Goal: Check status: Check status

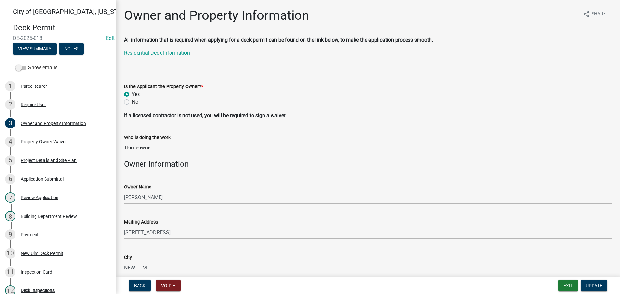
scroll to position [97, 0]
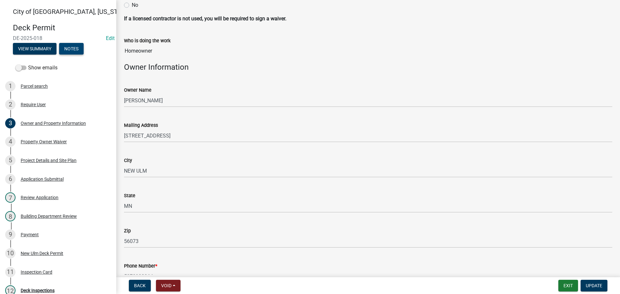
click at [79, 48] on button "Notes" at bounding box center [71, 49] width 25 height 12
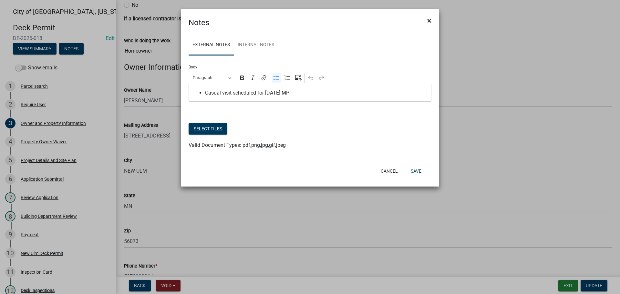
click at [428, 18] on span "×" at bounding box center [429, 20] width 4 height 9
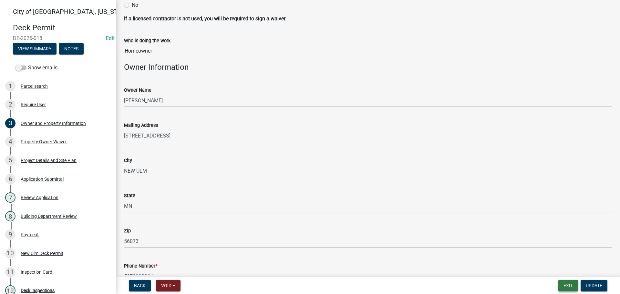
click at [570, 286] on button "Exit" at bounding box center [568, 286] width 20 height 12
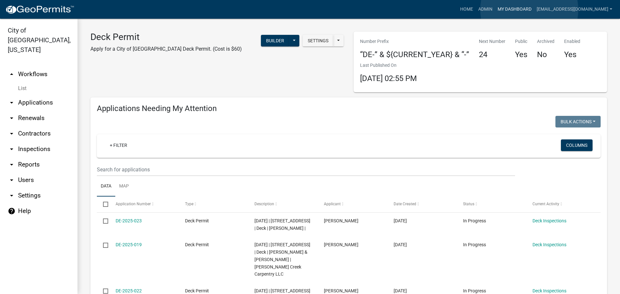
click at [529, 9] on link "My Dashboard" at bounding box center [514, 9] width 39 height 12
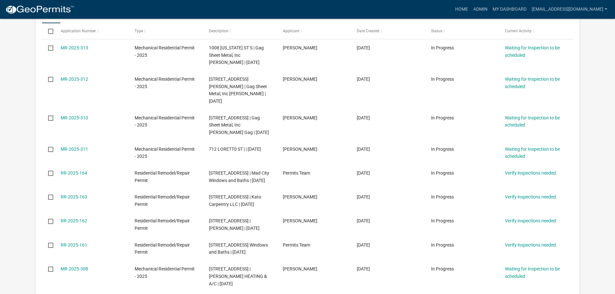
scroll to position [226, 0]
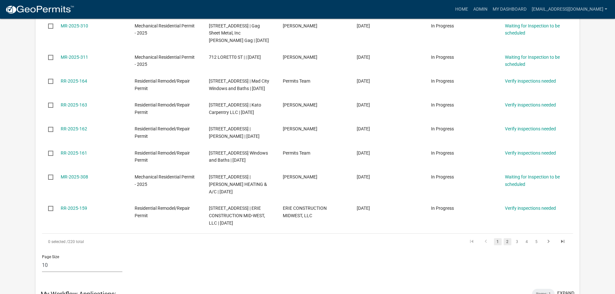
click at [507, 245] on link "2" at bounding box center [508, 241] width 8 height 7
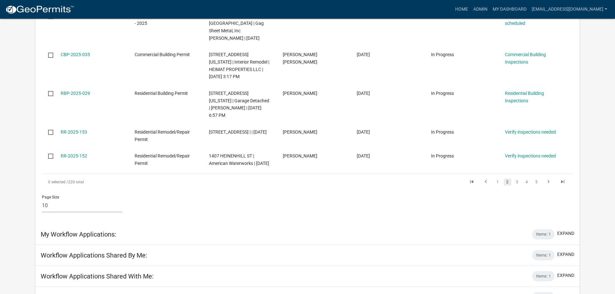
scroll to position [387, 0]
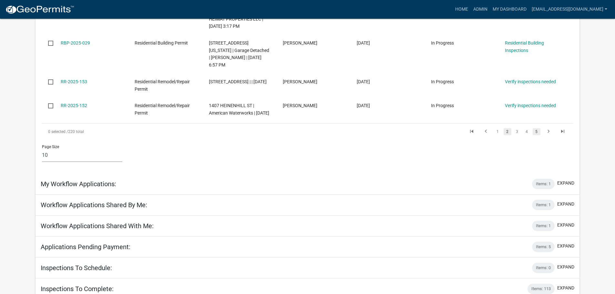
click at [538, 128] on link "5" at bounding box center [537, 131] width 8 height 7
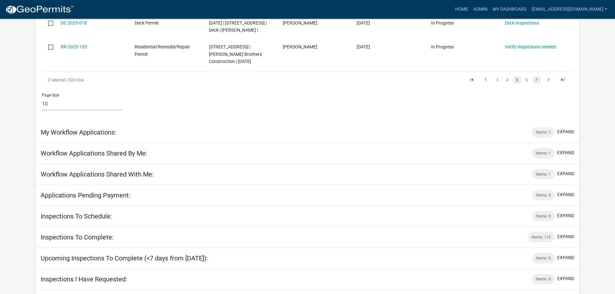
click at [534, 84] on link "7" at bounding box center [537, 79] width 8 height 7
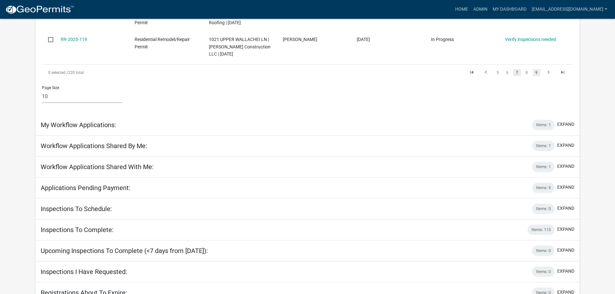
click at [539, 76] on link "9" at bounding box center [537, 72] width 8 height 7
click at [539, 78] on li "11" at bounding box center [536, 72] width 10 height 11
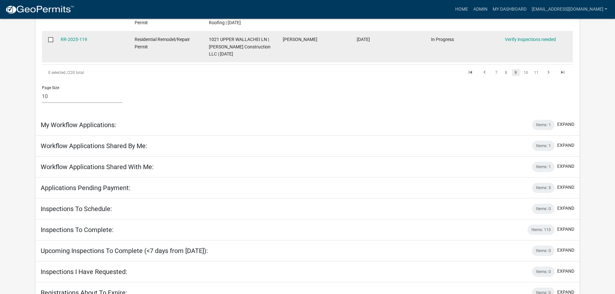
scroll to position [373, 0]
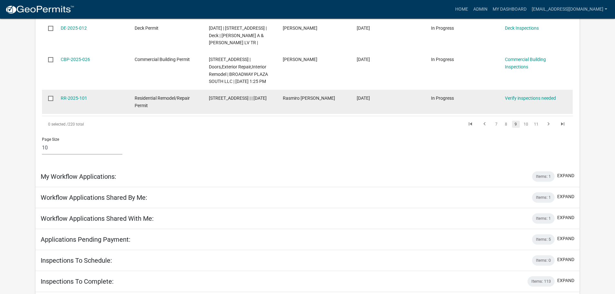
click at [538, 90] on datatable-body-cell "Verify inspections needed" at bounding box center [536, 102] width 74 height 24
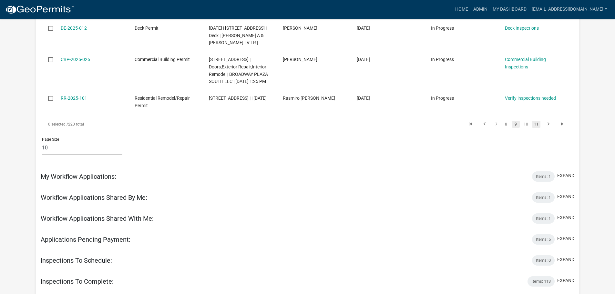
click at [538, 121] on link "11" at bounding box center [536, 124] width 8 height 7
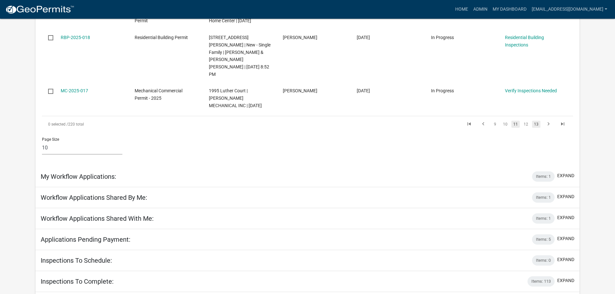
click at [539, 121] on link "13" at bounding box center [536, 124] width 8 height 7
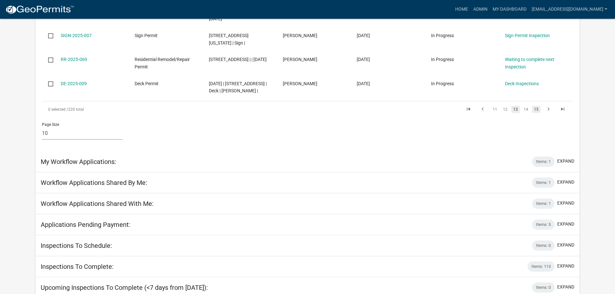
scroll to position [395, 0]
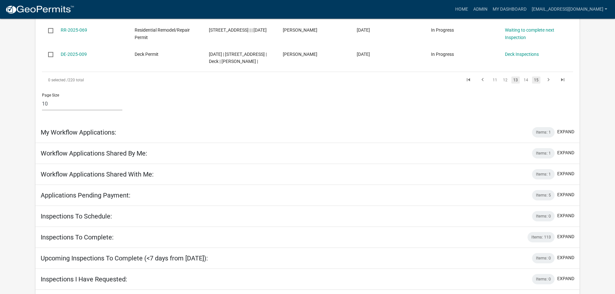
click at [535, 96] on div "Page Size 10 25 50 100" at bounding box center [307, 101] width 541 height 27
click at [538, 76] on link "15" at bounding box center [536, 79] width 8 height 7
click at [539, 76] on link "17" at bounding box center [536, 79] width 8 height 7
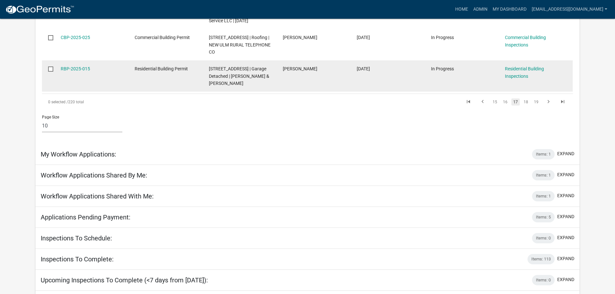
scroll to position [380, 0]
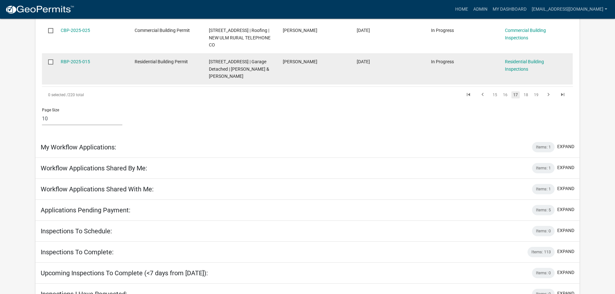
click at [539, 69] on datatable-body-cell "Residential Building Inspections" at bounding box center [536, 68] width 74 height 31
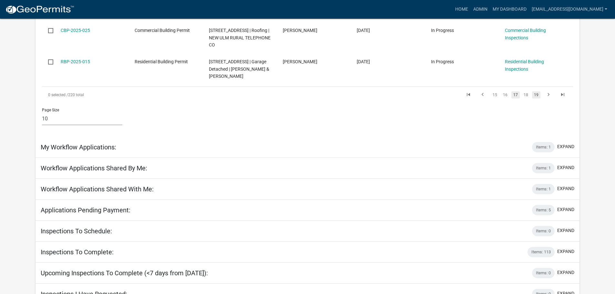
click at [537, 91] on link "19" at bounding box center [536, 94] width 8 height 7
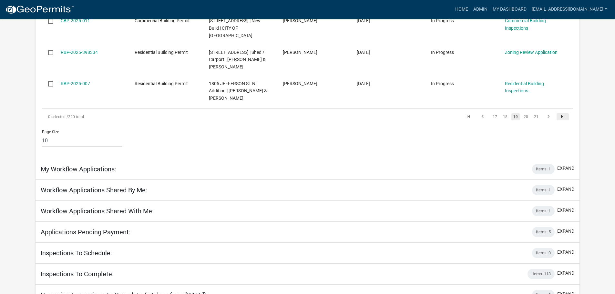
click at [563, 114] on icon "go to last page" at bounding box center [562, 118] width 8 height 8
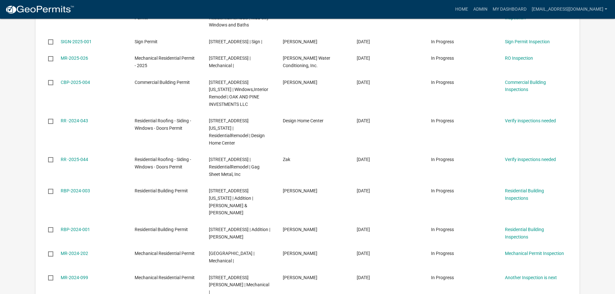
scroll to position [161, 0]
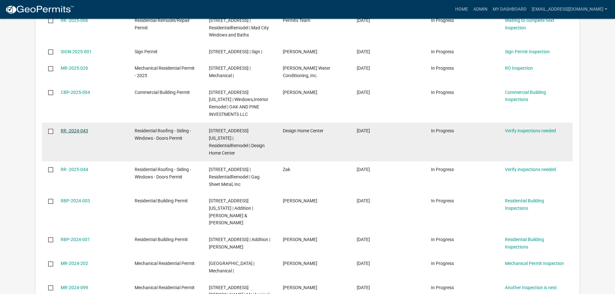
click at [86, 132] on link "RR -2024-043" at bounding box center [74, 130] width 27 height 5
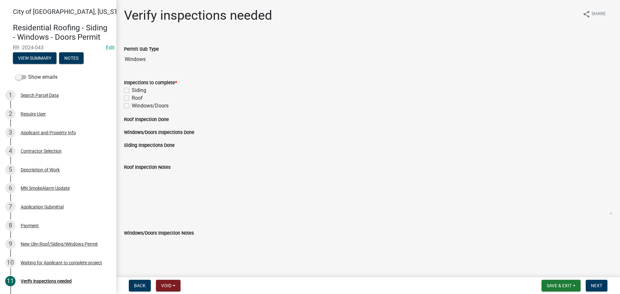
drag, startPoint x: 47, startPoint y: 56, endPoint x: 8, endPoint y: 58, distance: 39.1
click at [8, 58] on div "Residential Roofing - Siding - Windows - Doors Permit RR -2024-043 Edit View Su…" at bounding box center [58, 41] width 106 height 47
copy span "RR -2024-043"
click at [39, 153] on div "Contractor Selection" at bounding box center [41, 151] width 41 height 5
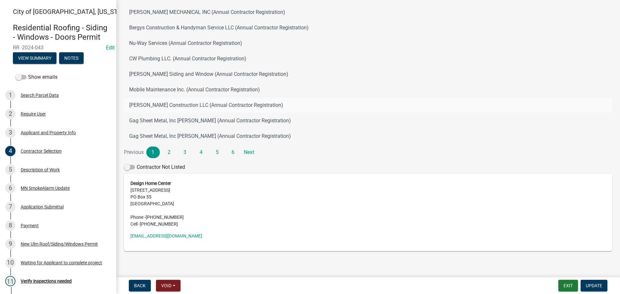
scroll to position [97, 0]
click at [168, 236] on link "[EMAIL_ADDRESS][DOMAIN_NAME]" at bounding box center [166, 235] width 72 height 5
drag, startPoint x: 208, startPoint y: 235, endPoint x: 136, endPoint y: 239, distance: 72.4
click at [131, 240] on div "Design Home Center [STREET_ADDRESS] Phone - [PHONE_NUMBER] Cell - [PHONE_NUMBER…" at bounding box center [368, 211] width 488 height 77
copy link "[EMAIL_ADDRESS][DOMAIN_NAME]"
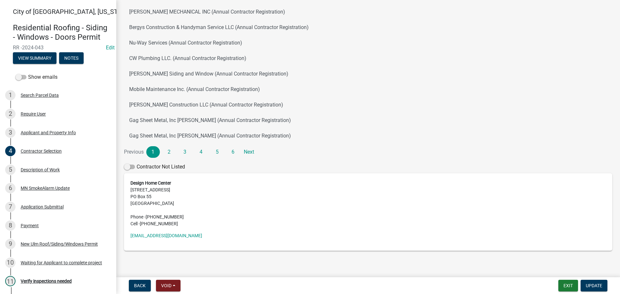
drag, startPoint x: 46, startPoint y: 54, endPoint x: 14, endPoint y: 56, distance: 31.7
click at [14, 51] on span "RR -2024-043" at bounding box center [58, 48] width 90 height 6
copy span "RR -2024-043"
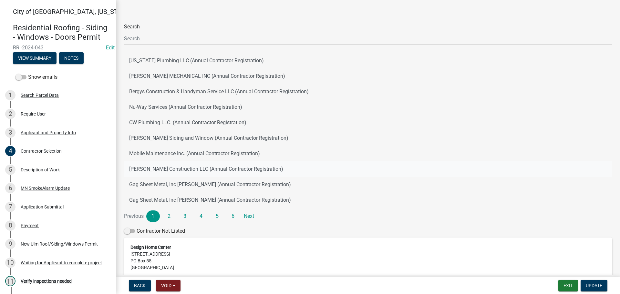
scroll to position [0, 0]
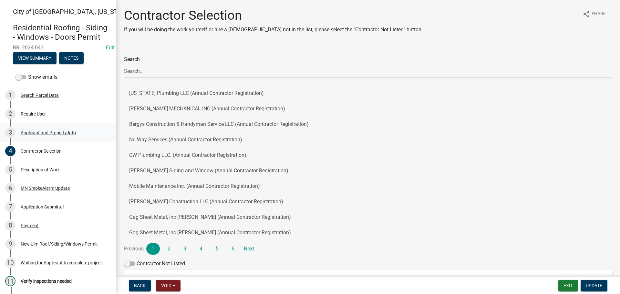
click at [42, 138] on div "3 Applicant and Property Info" at bounding box center [55, 132] width 101 height 10
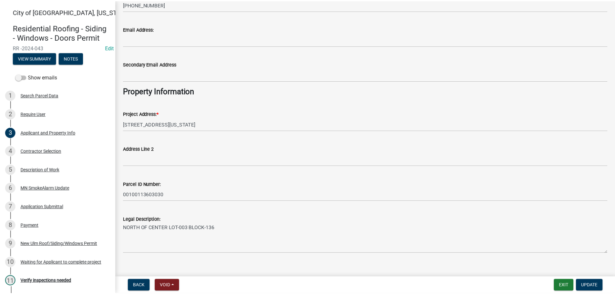
scroll to position [125, 0]
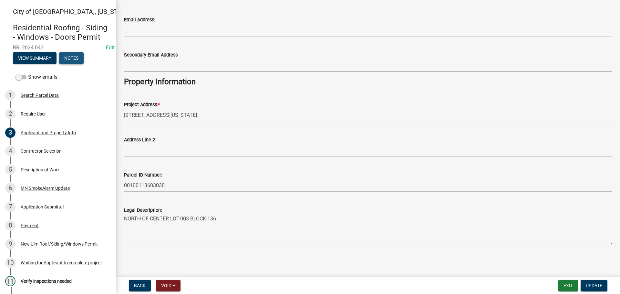
click at [80, 64] on button "Notes" at bounding box center [71, 58] width 25 height 12
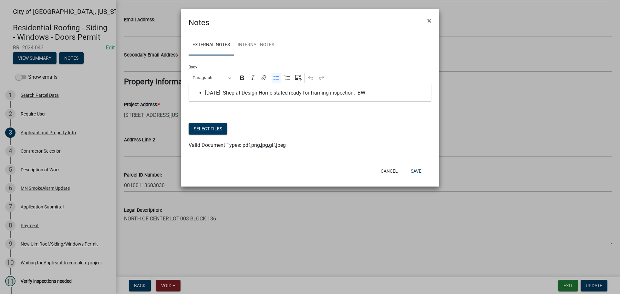
click at [377, 95] on span "[DATE]- Shep at Design Home stated ready for framing inspection.- BW" at bounding box center [316, 93] width 223 height 8
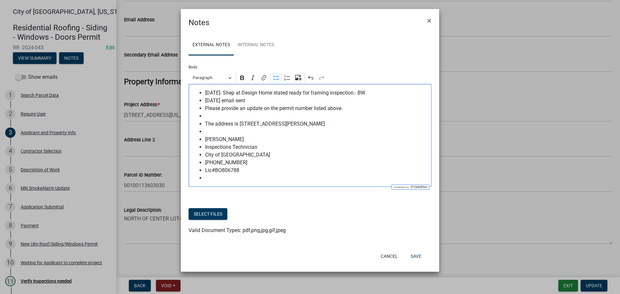
click at [255, 102] on span "[DATE] email sent" at bounding box center [316, 101] width 223 height 8
click at [344, 108] on span "Please provide an update on the permit number listed above." at bounding box center [316, 109] width 223 height 8
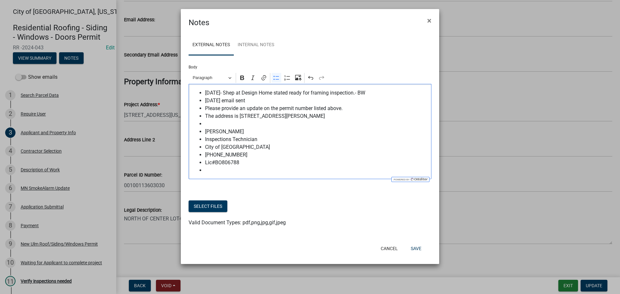
click at [277, 116] on span "The address is [STREET_ADDRESS][PERSON_NAME]" at bounding box center [316, 116] width 223 height 8
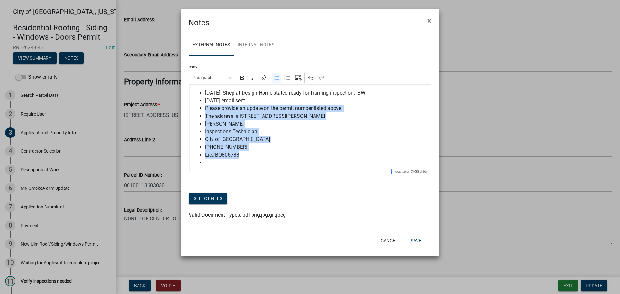
drag, startPoint x: 205, startPoint y: 111, endPoint x: 252, endPoint y: 154, distance: 64.0
click at [252, 154] on ul "[DATE]- Shep at Design Home stated ready for framing inspection.- BW [DATE] ema…" at bounding box center [310, 127] width 236 height 77
click at [278, 82] on button "Bulleted List" at bounding box center [276, 78] width 10 height 10
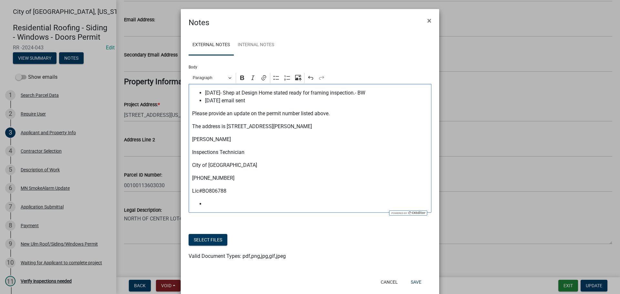
click at [392, 169] on p "City of [GEOGRAPHIC_DATA]" at bounding box center [310, 165] width 236 height 8
click at [330, 115] on p "Please provide an update on the permit number listed above." at bounding box center [310, 114] width 236 height 8
click at [199, 206] on ul "Editor editing area: main. Press Alt+0 for help." at bounding box center [310, 204] width 236 height 8
click at [228, 193] on p "Lic#BO806788" at bounding box center [310, 191] width 236 height 8
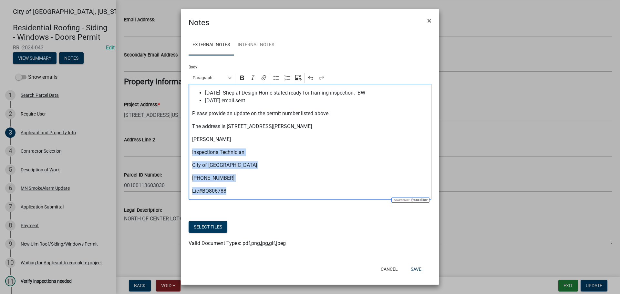
drag, startPoint x: 192, startPoint y: 153, endPoint x: 225, endPoint y: 189, distance: 49.6
click at [225, 189] on div "[DATE]- Shep at Design Home stated ready for framing inspection.- BW [DATE] ema…" at bounding box center [310, 142] width 243 height 116
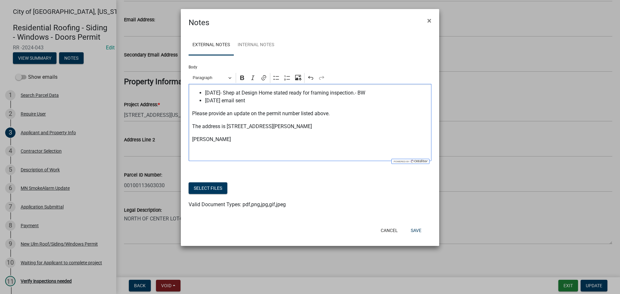
click at [250, 103] on span "[DATE] email sent" at bounding box center [316, 101] width 223 height 8
click at [262, 101] on span "[DATE] email sent (see Below)" at bounding box center [316, 101] width 223 height 8
click at [418, 230] on button "Save" at bounding box center [415, 231] width 21 height 12
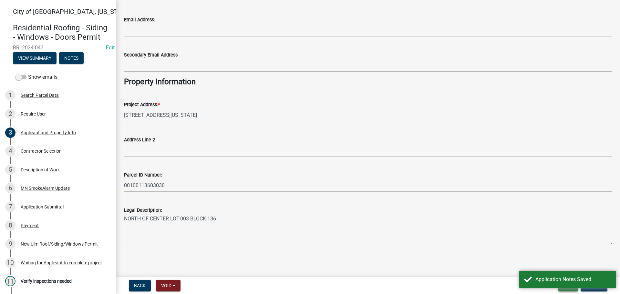
click at [573, 288] on button "Exit" at bounding box center [568, 286] width 20 height 12
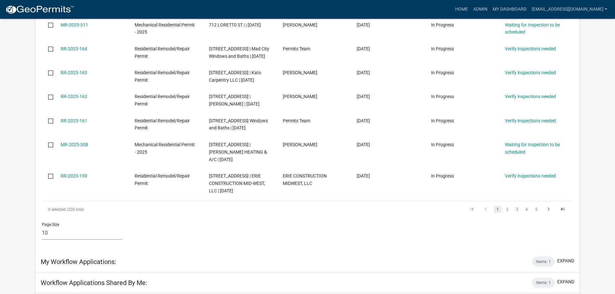
scroll to position [420, 0]
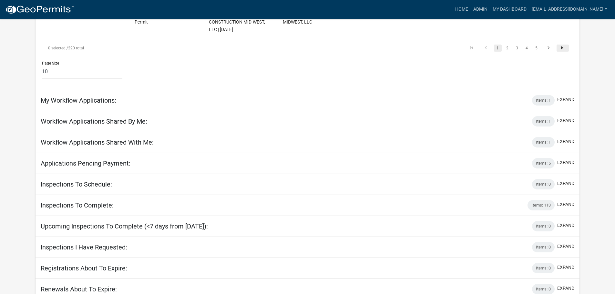
click at [560, 53] on icon "go to last page" at bounding box center [562, 49] width 8 height 8
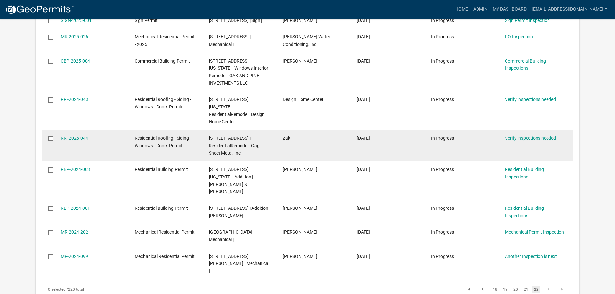
scroll to position [177, 0]
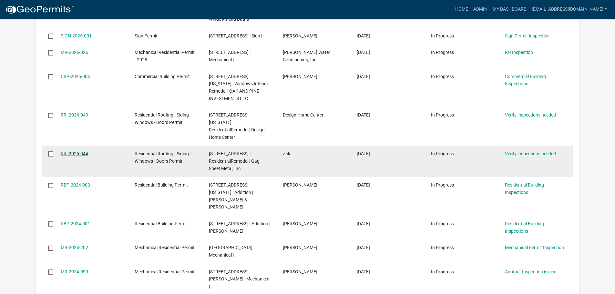
click at [66, 151] on link "RR -2025-044" at bounding box center [74, 153] width 27 height 5
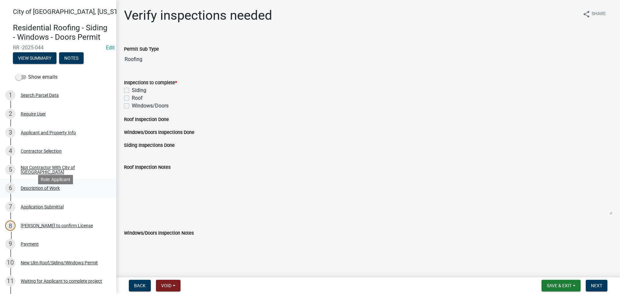
click at [46, 190] on div "Description of Work" at bounding box center [40, 188] width 39 height 5
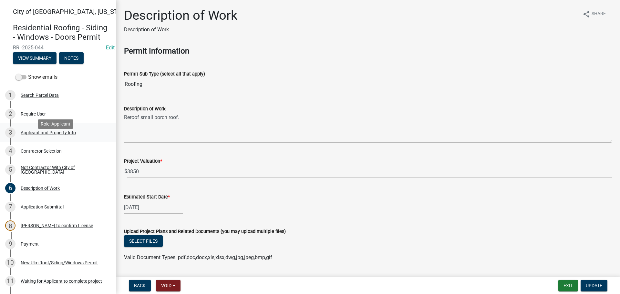
click at [45, 135] on div "Applicant and Property Info" at bounding box center [48, 132] width 55 height 5
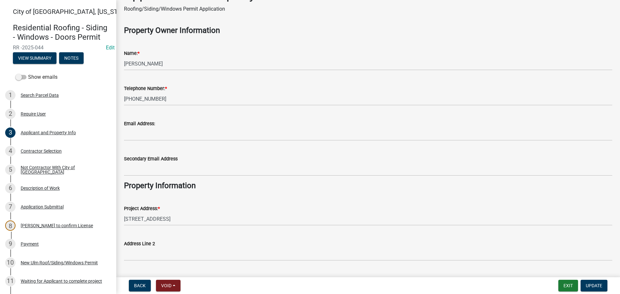
scroll to position [32, 0]
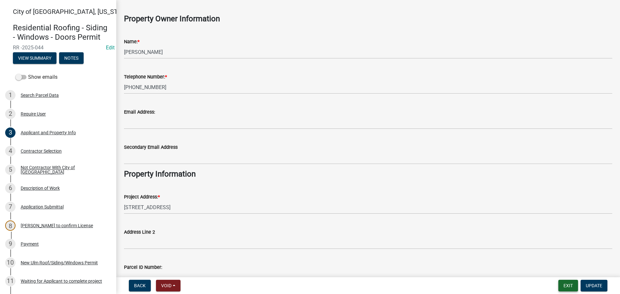
click at [570, 284] on button "Exit" at bounding box center [568, 286] width 20 height 12
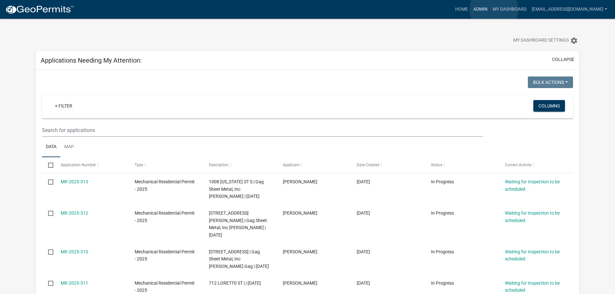
click at [490, 9] on link "Admin" at bounding box center [480, 9] width 19 height 12
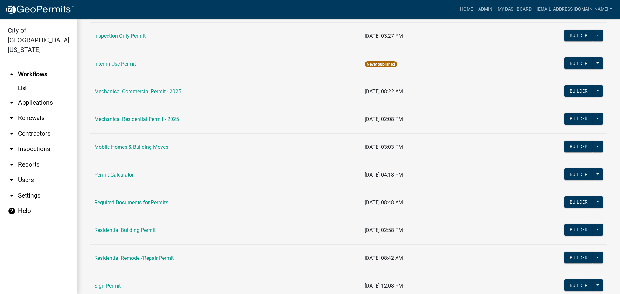
scroll to position [323, 0]
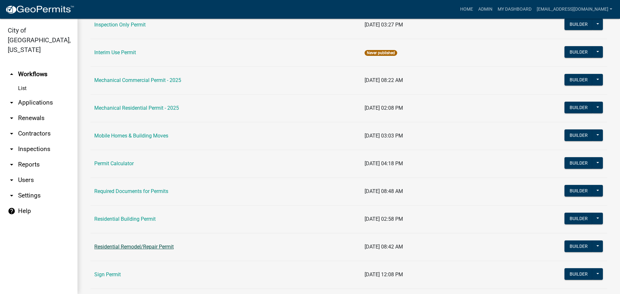
click at [134, 244] on link "Residential Remodel/Repair Permit" at bounding box center [133, 247] width 79 height 6
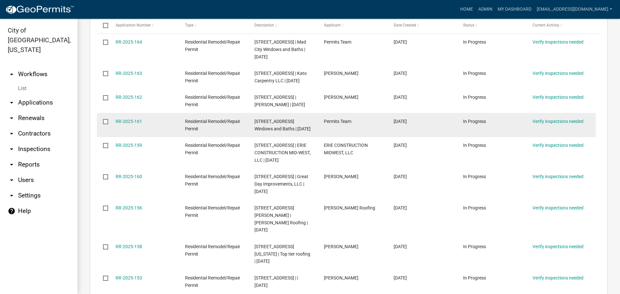
scroll to position [194, 0]
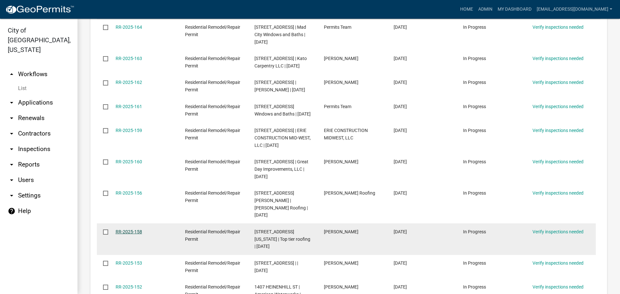
click at [126, 229] on link "RR-2025-158" at bounding box center [129, 231] width 26 height 5
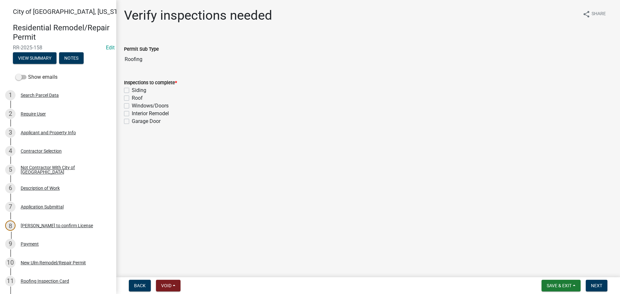
click at [132, 99] on label "Roof" at bounding box center [137, 98] width 11 height 8
click at [132, 98] on input "Roof" at bounding box center [134, 96] width 4 height 4
checkbox input "true"
checkbox input "false"
checkbox input "true"
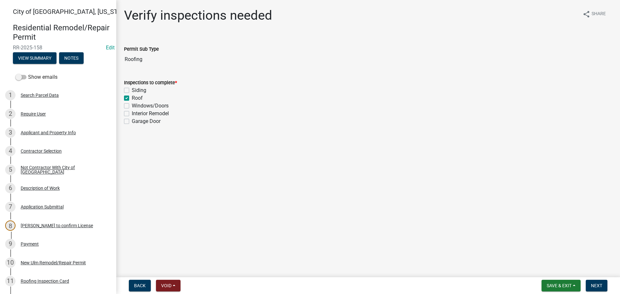
checkbox input "false"
click at [600, 284] on span "Next" at bounding box center [596, 285] width 11 height 5
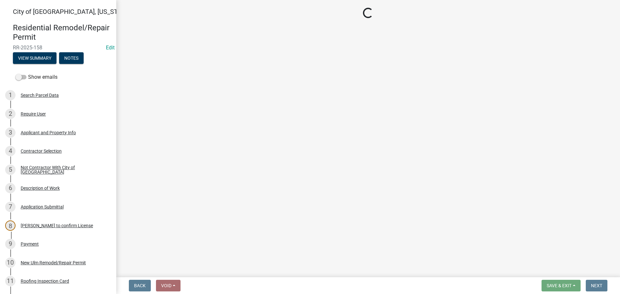
select select "805d55ac-e238-4e04-8f8e-acc067f36c3e"
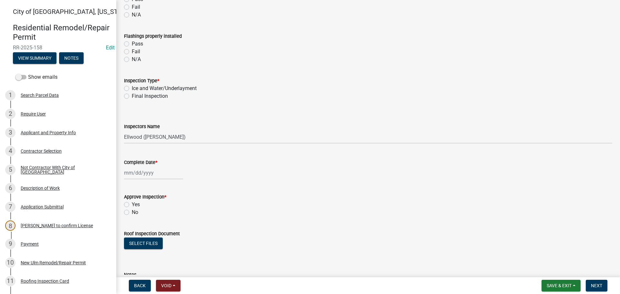
scroll to position [258, 0]
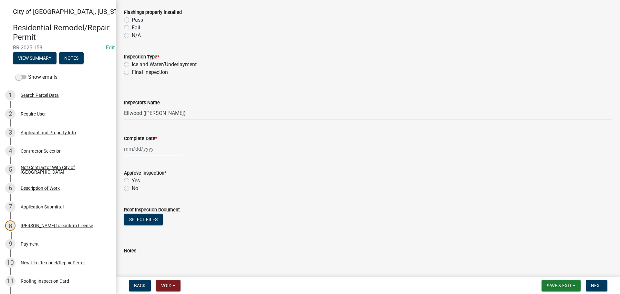
click at [132, 74] on label "Final Inspection" at bounding box center [150, 72] width 36 height 8
click at [132, 73] on input "Final Inspection" at bounding box center [134, 70] width 4 height 4
radio input "true"
click at [39, 193] on div "6 Description of Work" at bounding box center [55, 188] width 101 height 10
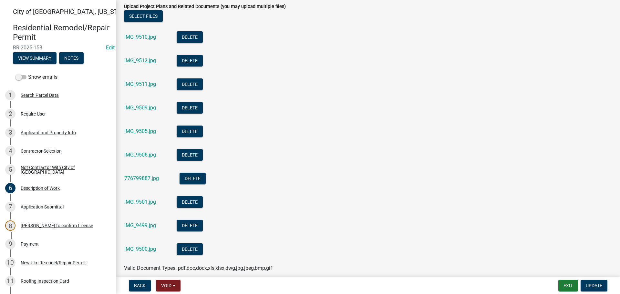
scroll to position [319, 0]
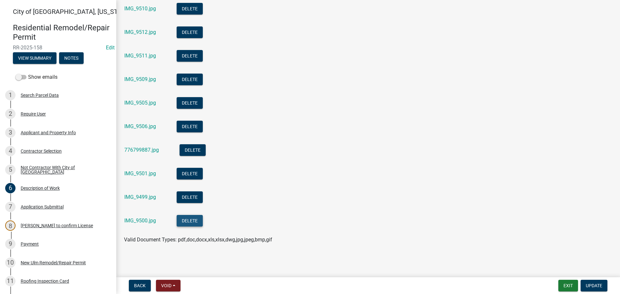
click at [199, 226] on button "Delete" at bounding box center [190, 221] width 26 height 12
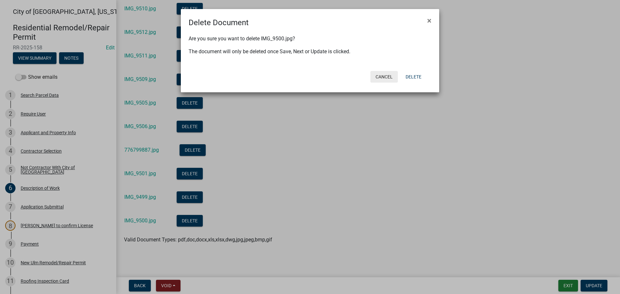
click at [374, 78] on button "Cancel" at bounding box center [383, 77] width 27 height 12
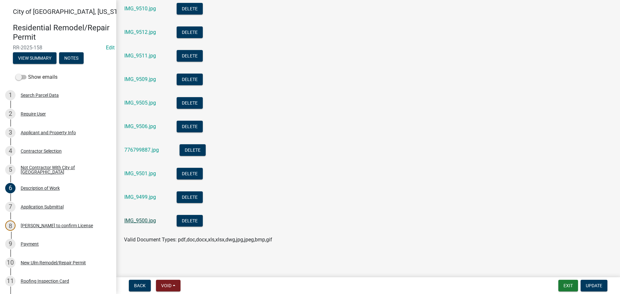
click at [132, 221] on link "IMG_9500.jpg" at bounding box center [140, 221] width 32 height 6
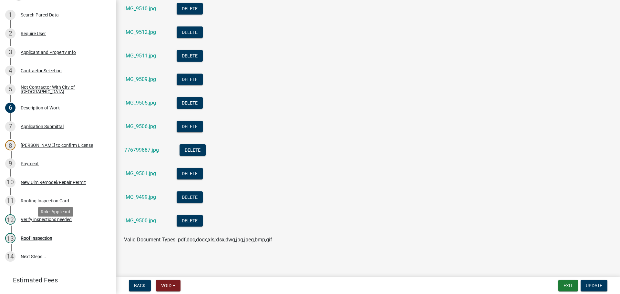
scroll to position [129, 0]
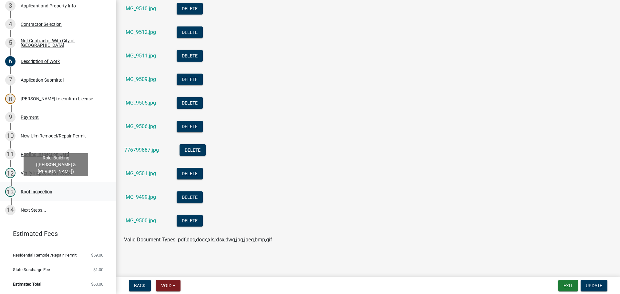
click at [34, 187] on div "13 Roof Inspection" at bounding box center [55, 192] width 101 height 10
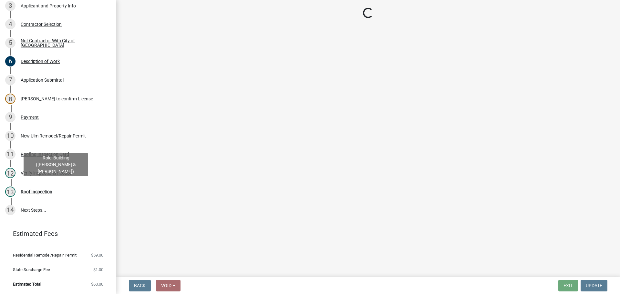
scroll to position [0, 0]
select select "805d55ac-e238-4e04-8f8e-acc067f36c3e"
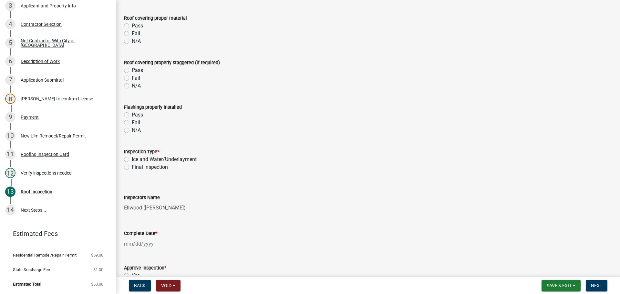
scroll to position [194, 0]
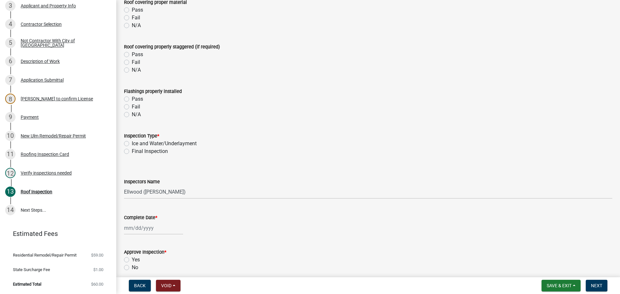
click at [132, 151] on label "Final Inspection" at bounding box center [150, 152] width 36 height 8
click at [132, 151] on input "Final Inspection" at bounding box center [134, 150] width 4 height 4
radio input "true"
click at [138, 192] on select "Select Item... Ellwood ([PERSON_NAME]) [EMAIL_ADDRESS][DOMAIN_NAME] ([PERSON_NA…" at bounding box center [368, 192] width 488 height 13
select select "cd72df13-1819-4c17-818e-bd68a66556fb"
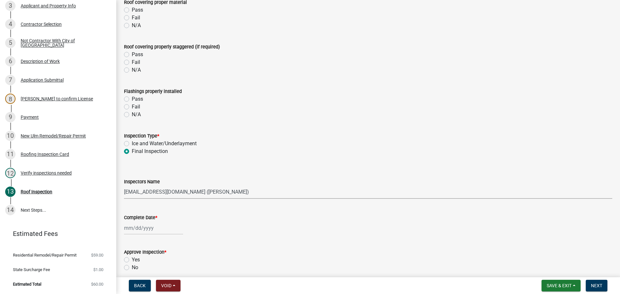
click at [124, 186] on select "Select Item... Ellwood ([PERSON_NAME]) [EMAIL_ADDRESS][DOMAIN_NAME] ([PERSON_NA…" at bounding box center [368, 192] width 488 height 13
click at [141, 228] on div at bounding box center [153, 227] width 59 height 13
select select "8"
select select "2025"
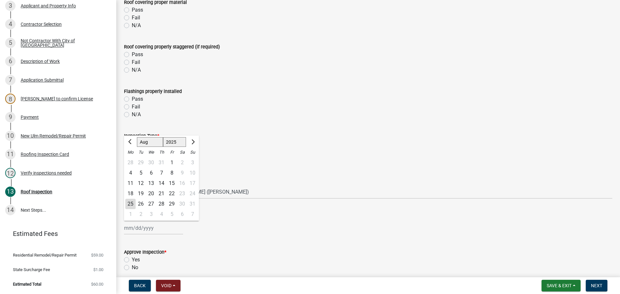
click at [130, 207] on div "25" at bounding box center [130, 204] width 10 height 10
type input "[DATE]"
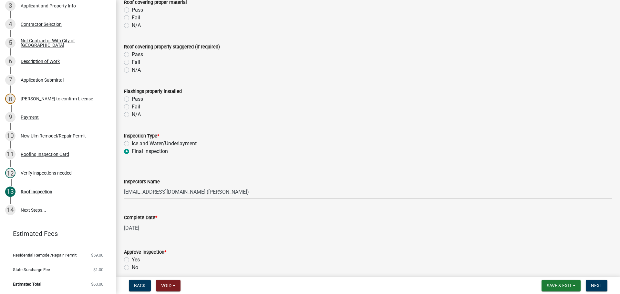
click at [132, 259] on label "Yes" at bounding box center [136, 260] width 8 height 8
click at [132, 259] on input "Yes" at bounding box center [134, 258] width 4 height 4
radio input "true"
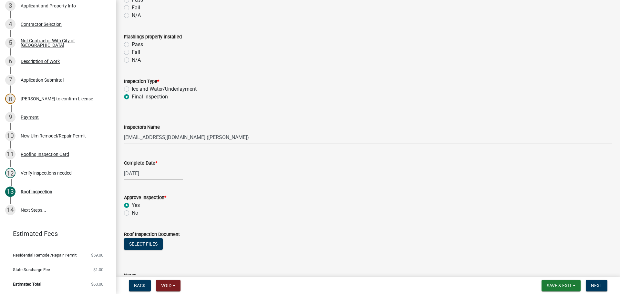
scroll to position [313, 0]
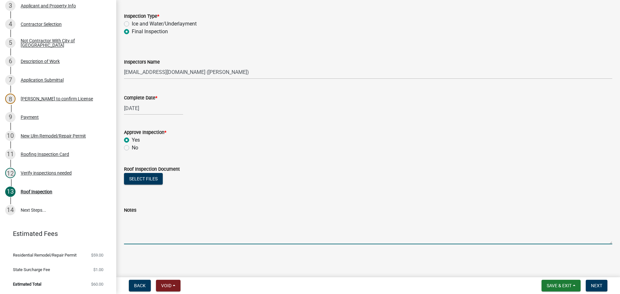
click at [144, 232] on textarea "Notes" at bounding box center [368, 229] width 488 height 30
type textarea "Pictures submitted"
click at [599, 284] on span "Next" at bounding box center [596, 285] width 11 height 5
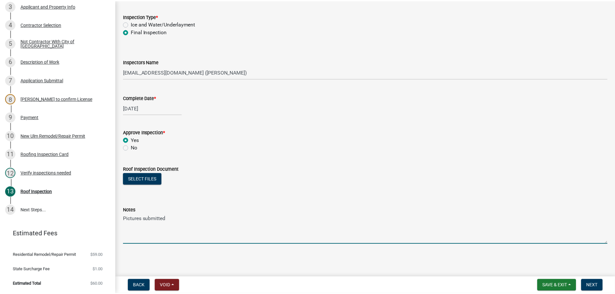
scroll to position [0, 0]
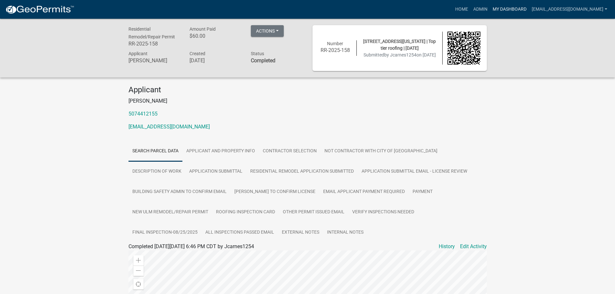
click at [518, 7] on link "My Dashboard" at bounding box center [509, 9] width 39 height 12
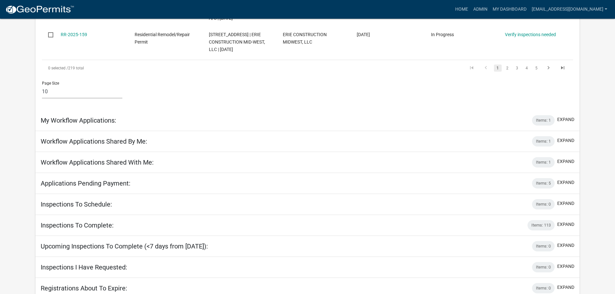
scroll to position [368, 0]
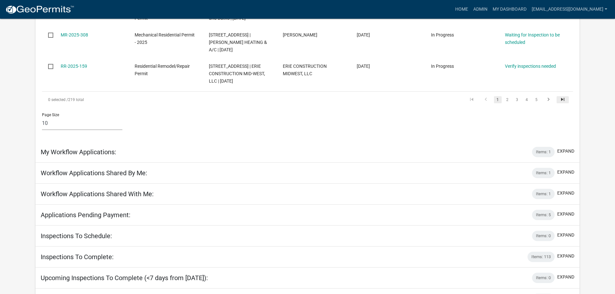
click at [559, 104] on icon "go to last page" at bounding box center [562, 101] width 8 height 8
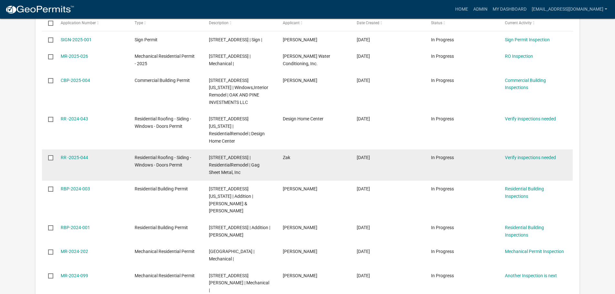
scroll to position [110, 0]
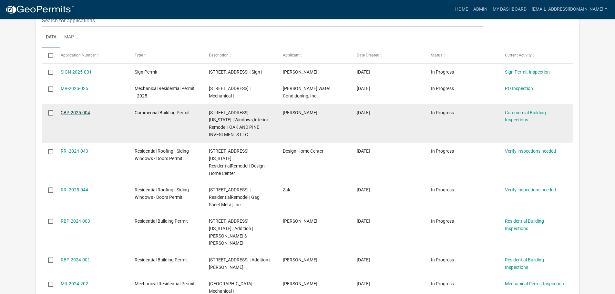
click at [74, 112] on link "CBP-2025-004" at bounding box center [75, 112] width 29 height 5
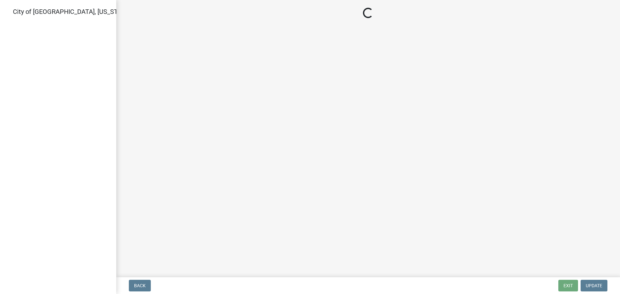
select select "805d55ac-e238-4e04-8f8e-acc067f36c3e"
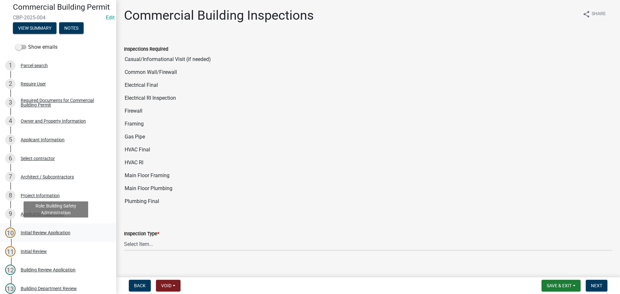
scroll to position [32, 0]
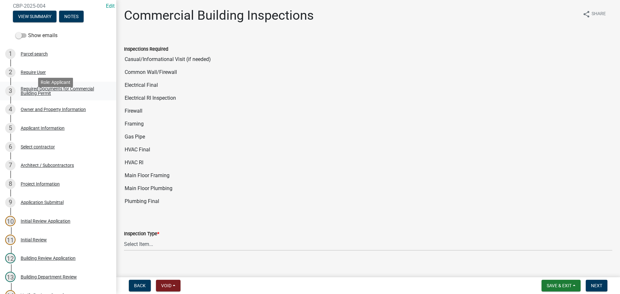
click at [46, 96] on div "Required Documents for Commercial Building Permit" at bounding box center [63, 91] width 85 height 9
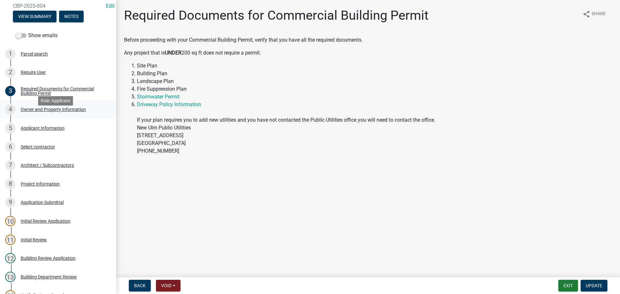
click at [65, 112] on div "Owner and Property Information" at bounding box center [53, 109] width 65 height 5
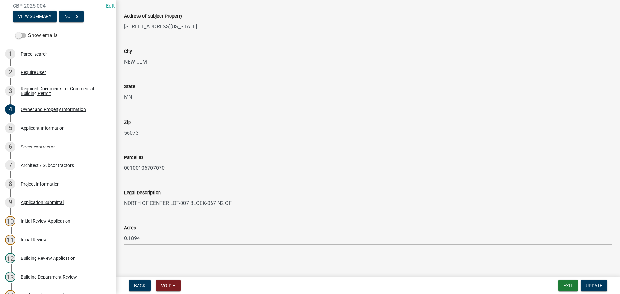
scroll to position [379, 0]
click at [36, 186] on div "Project Information" at bounding box center [40, 184] width 39 height 5
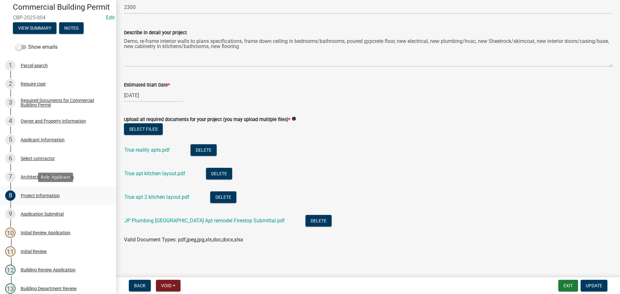
scroll to position [0, 0]
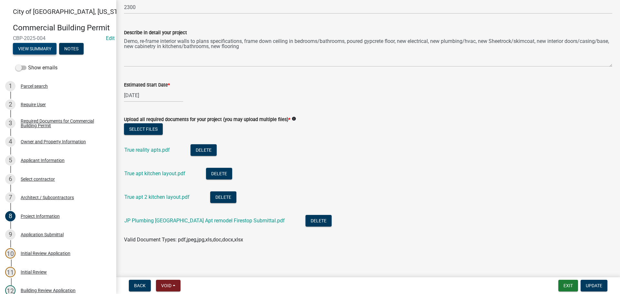
click at [36, 55] on button "View Summary" at bounding box center [35, 49] width 44 height 12
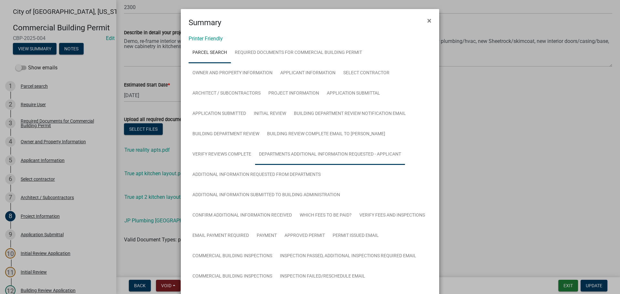
scroll to position [161, 0]
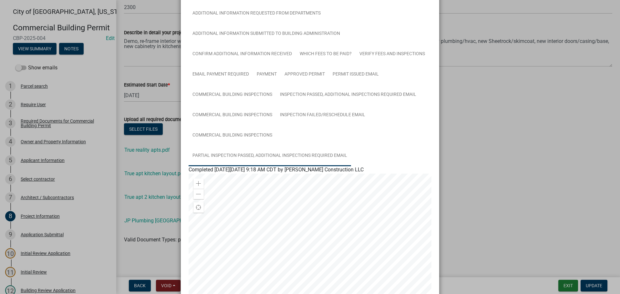
click at [276, 153] on link "Partial Inspection Passed, Additional Inspections Required Email" at bounding box center [270, 156] width 162 height 21
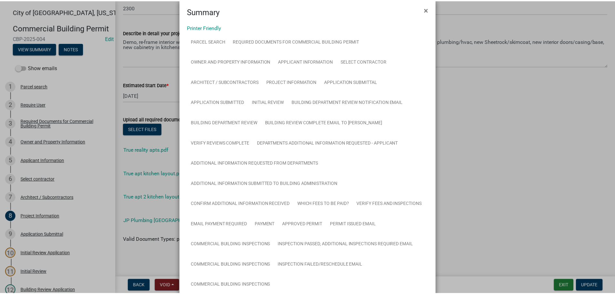
scroll to position [0, 0]
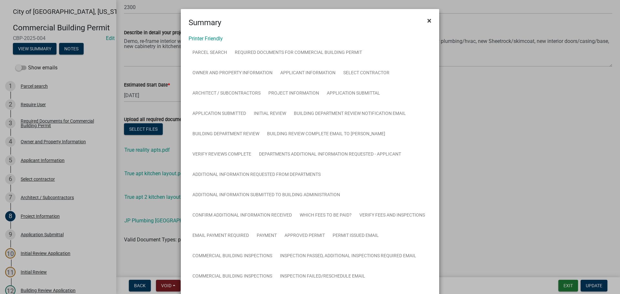
click at [427, 20] on span "×" at bounding box center [429, 20] width 4 height 9
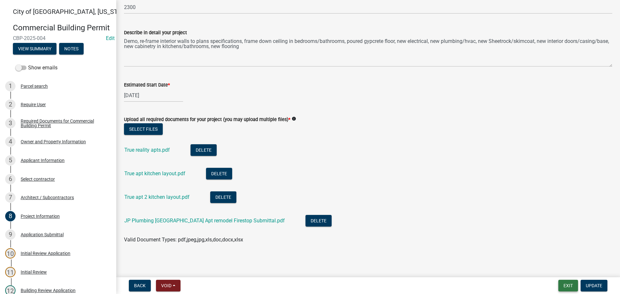
click at [564, 288] on button "Exit" at bounding box center [568, 286] width 20 height 12
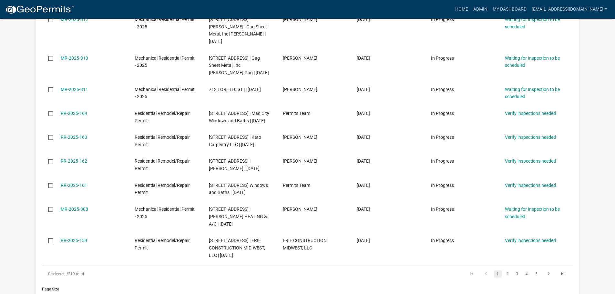
scroll to position [387, 0]
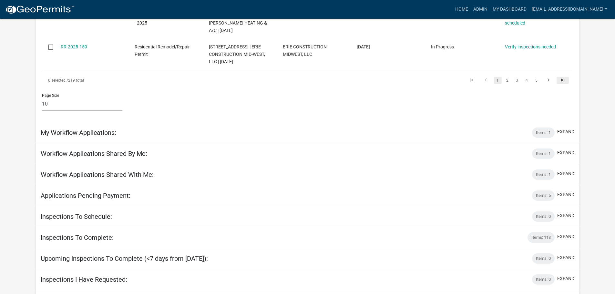
click at [564, 85] on icon "go to last page" at bounding box center [562, 81] width 8 height 8
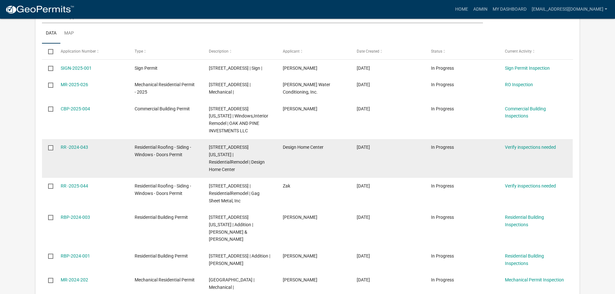
scroll to position [81, 0]
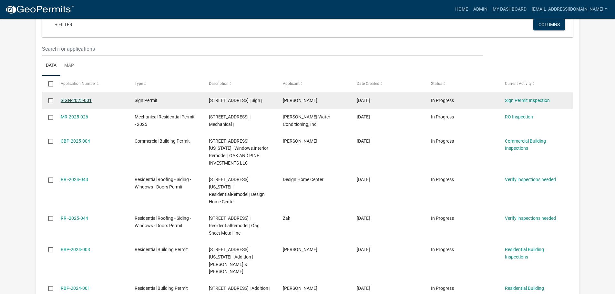
click at [76, 100] on link "SIGN-2025-001" at bounding box center [76, 100] width 31 height 5
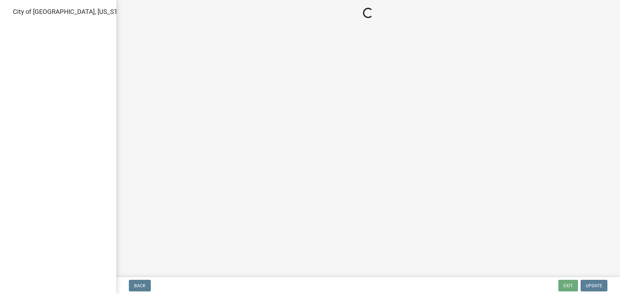
select select "805d55ac-e238-4e04-8f8e-acc067f36c3e"
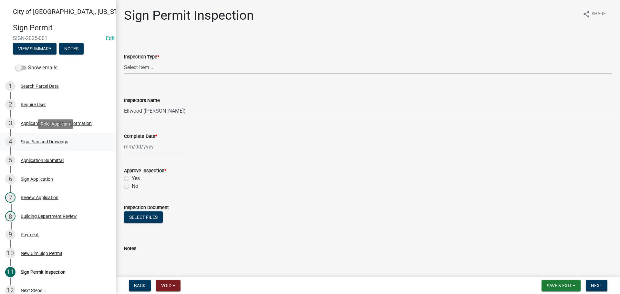
click at [39, 140] on div "Sign Plan and Drawings" at bounding box center [44, 141] width 47 height 5
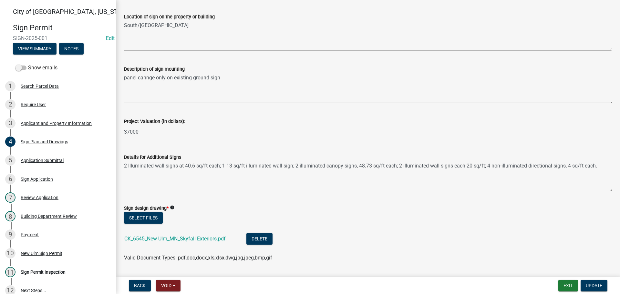
scroll to position [448, 0]
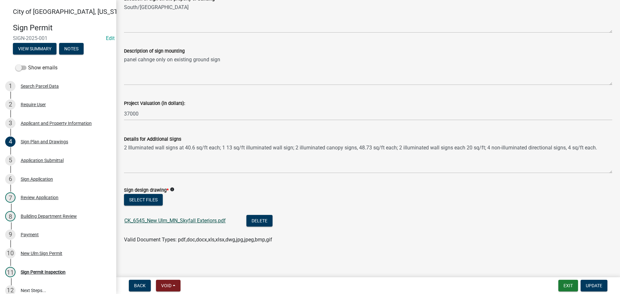
click at [207, 223] on link "CK_6545_New Ulm_MN_Skyfall Exteriors.pdf" at bounding box center [174, 221] width 101 height 6
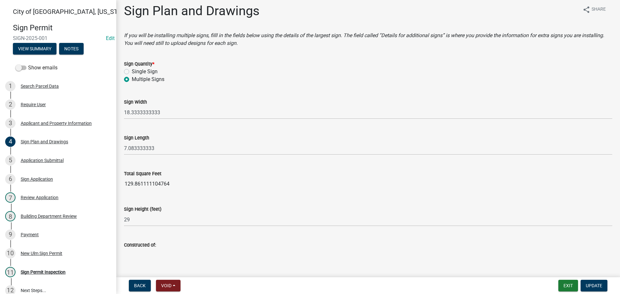
scroll to position [0, 0]
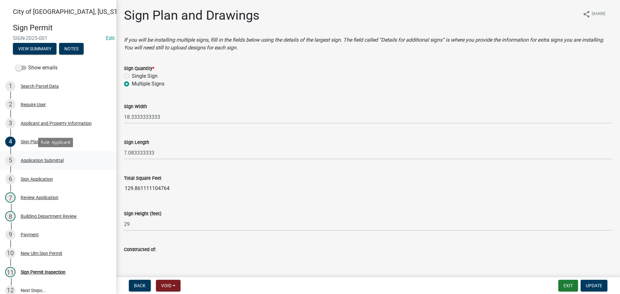
click at [42, 161] on div "Application Submittal" at bounding box center [42, 160] width 43 height 5
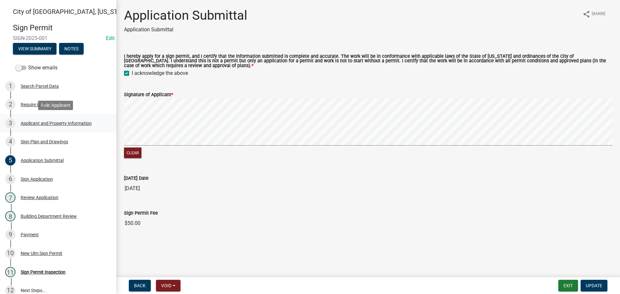
click at [66, 122] on div "Applicant and Property Information" at bounding box center [56, 123] width 71 height 5
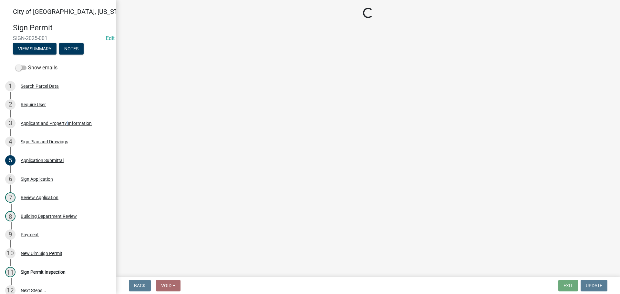
select select "ba7dd985-6d0f-44b8-b699-fe0eb0495fcc"
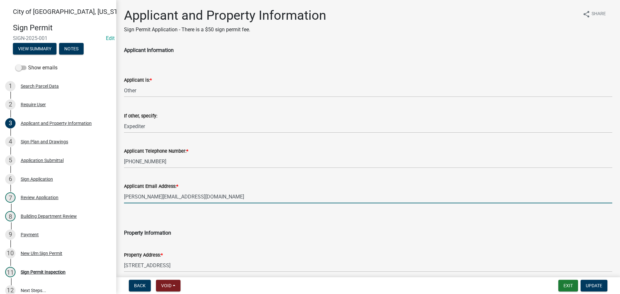
drag, startPoint x: 217, startPoint y: 197, endPoint x: 124, endPoint y: 198, distance: 92.3
click at [124, 198] on input "[PERSON_NAME][EMAIL_ADDRESS][DOMAIN_NAME]" at bounding box center [368, 196] width 488 height 13
click at [72, 49] on button "Notes" at bounding box center [71, 49] width 25 height 12
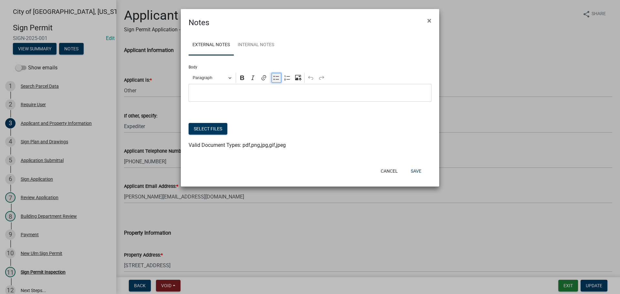
click at [277, 76] on icon "Editor toolbar" at bounding box center [276, 78] width 6 height 6
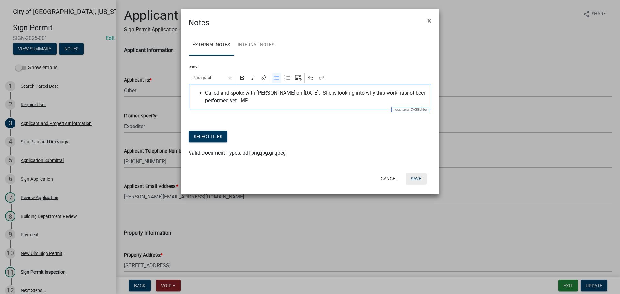
click at [411, 178] on button "Save" at bounding box center [415, 179] width 21 height 12
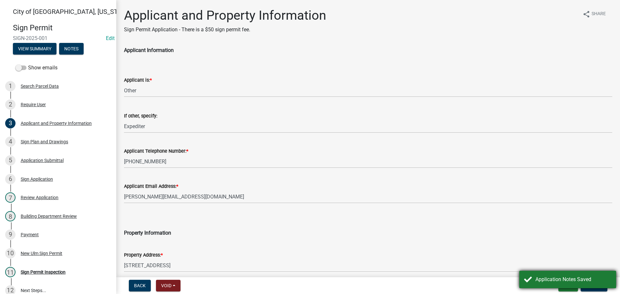
click at [566, 287] on div "Application Notes Saved" at bounding box center [567, 279] width 97 height 17
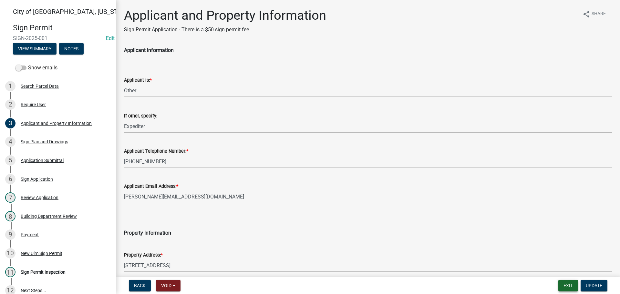
click at [568, 290] on button "Exit" at bounding box center [568, 286] width 20 height 12
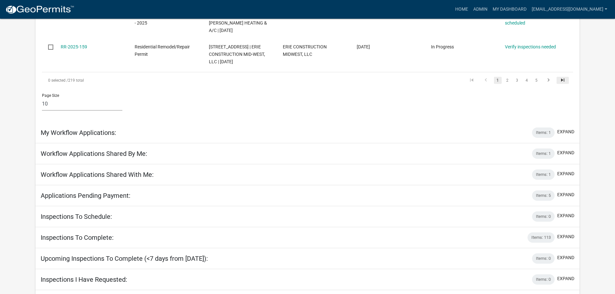
click at [564, 85] on icon "go to last page" at bounding box center [562, 81] width 8 height 8
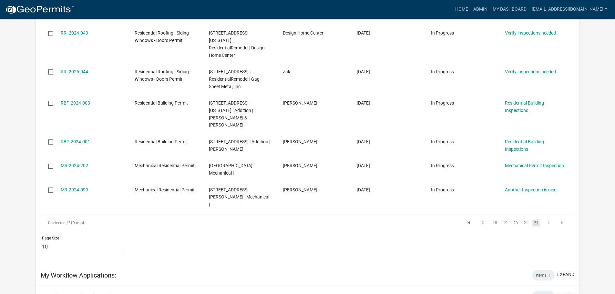
scroll to position [275, 0]
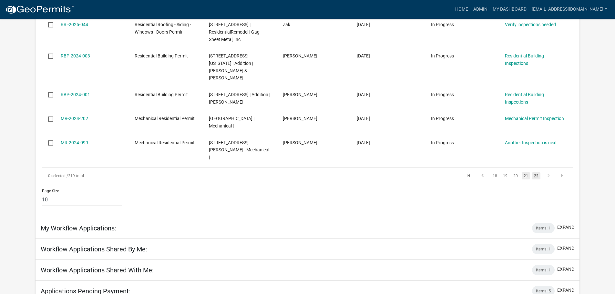
click at [528, 172] on link "21" at bounding box center [526, 175] width 8 height 7
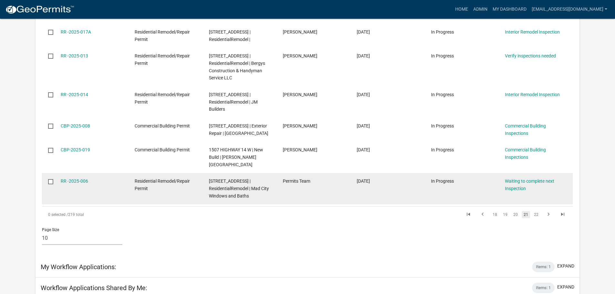
scroll to position [290, 0]
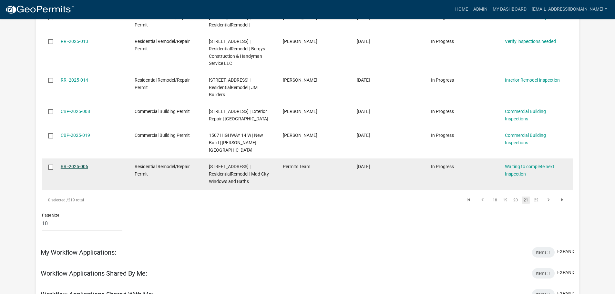
click at [80, 164] on link "RR -2025-006" at bounding box center [74, 166] width 27 height 5
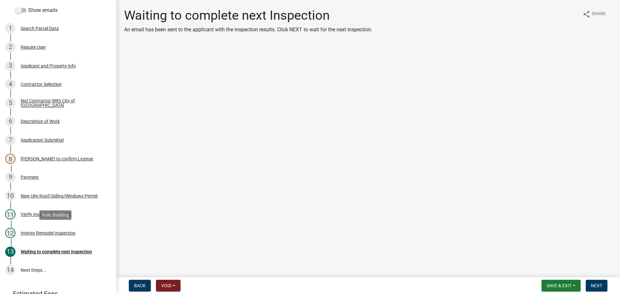
scroll to position [127, 0]
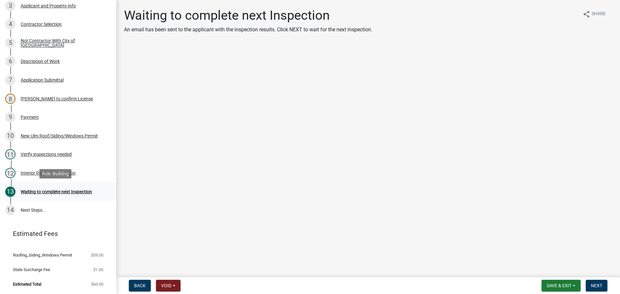
click at [56, 189] on div "Waiting to complete next Inspection" at bounding box center [56, 191] width 71 height 5
click at [49, 172] on div "Interior Remodel Inspection" at bounding box center [48, 173] width 55 height 5
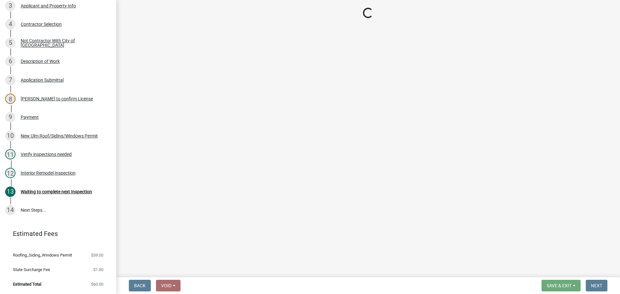
select select "bbdb7cc8-01a3-4b5d-b8c6-7bf202fa47c8"
select select "cd72df13-1819-4c17-818e-bd68a66556fb"
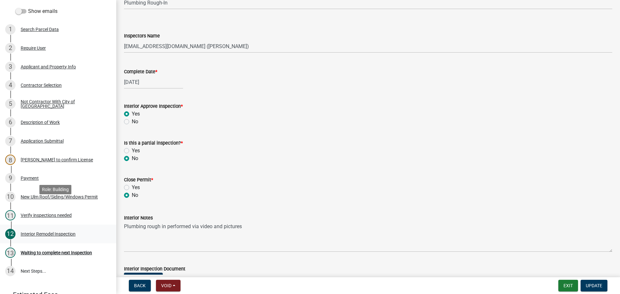
scroll to position [0, 0]
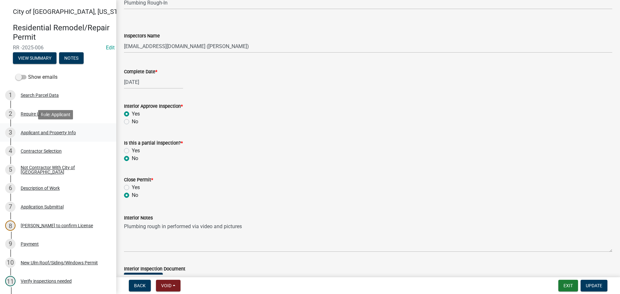
click at [36, 130] on div "Applicant and Property Info" at bounding box center [48, 132] width 55 height 5
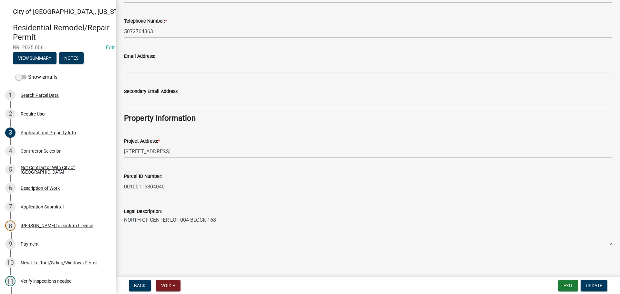
scroll to position [89, 0]
click at [49, 153] on div "Contractor Selection" at bounding box center [41, 151] width 41 height 5
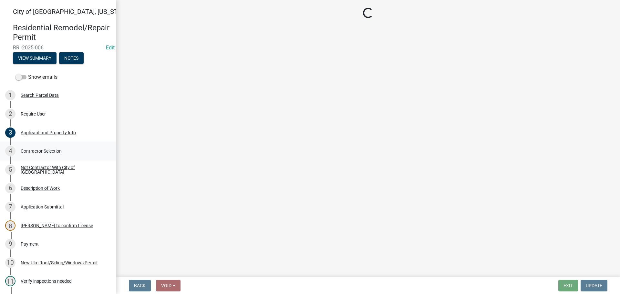
scroll to position [0, 0]
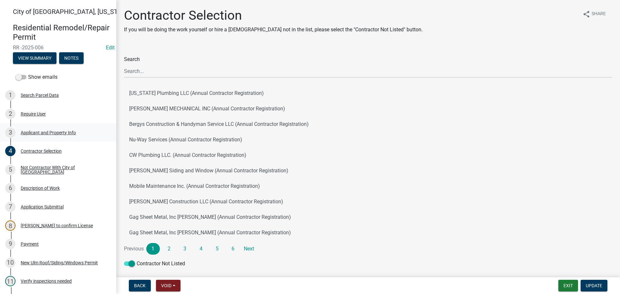
click at [40, 132] on div "Applicant and Property Info" at bounding box center [48, 132] width 55 height 5
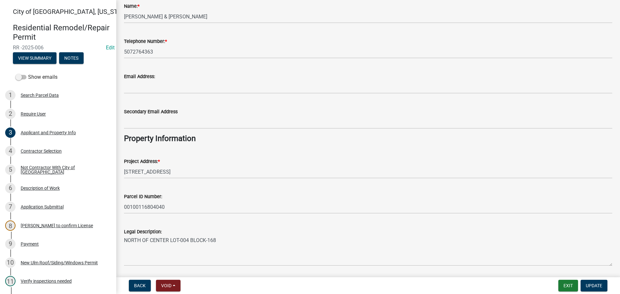
scroll to position [89, 0]
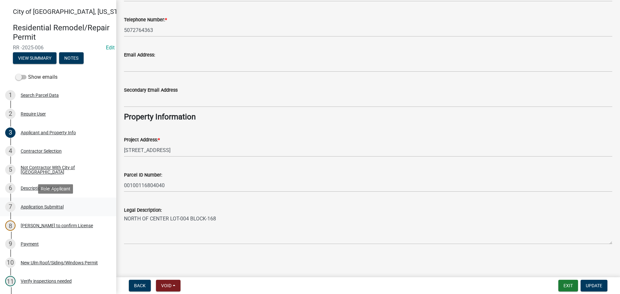
click at [36, 207] on div "Application Submittal" at bounding box center [42, 207] width 43 height 5
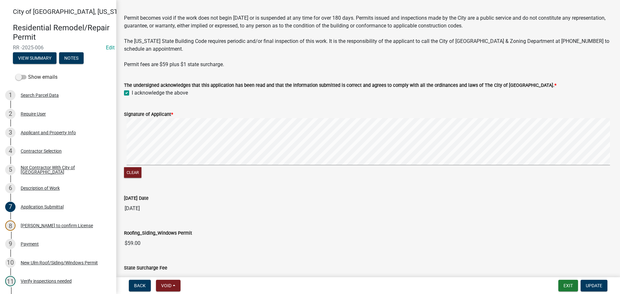
scroll to position [0, 0]
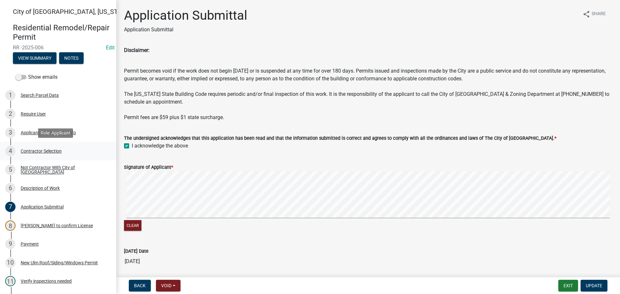
click at [34, 148] on div "4 Contractor Selection" at bounding box center [55, 151] width 101 height 10
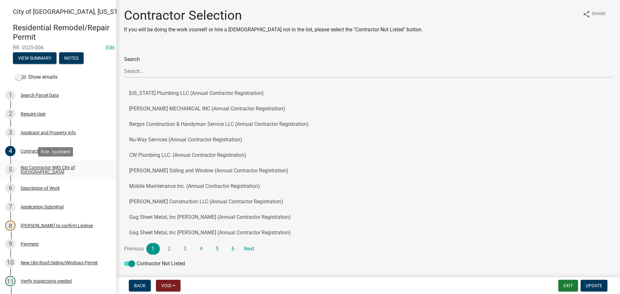
click at [54, 167] on div "5 Not Contractor With City of [GEOGRAPHIC_DATA]" at bounding box center [55, 170] width 101 height 10
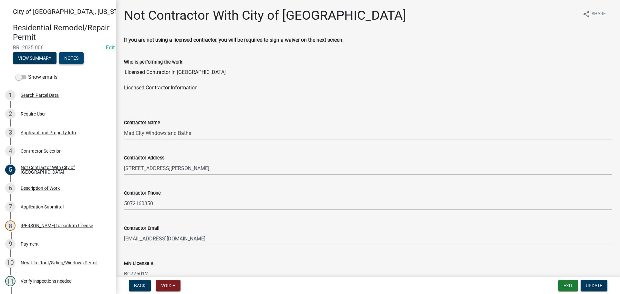
click at [75, 58] on button "Notes" at bounding box center [71, 58] width 25 height 12
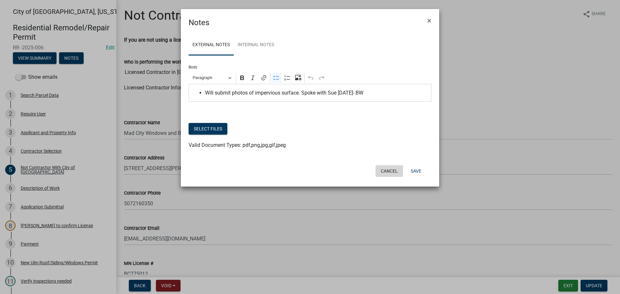
click at [392, 172] on button "Cancel" at bounding box center [388, 171] width 27 height 12
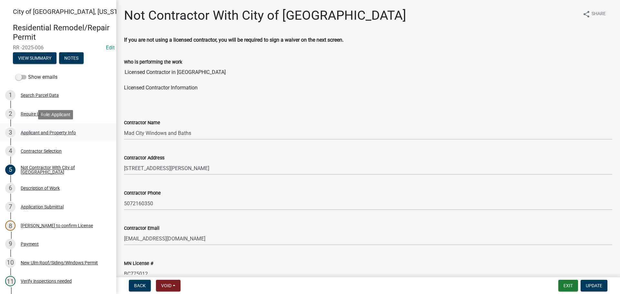
click at [46, 134] on div "Applicant and Property Info" at bounding box center [48, 132] width 55 height 5
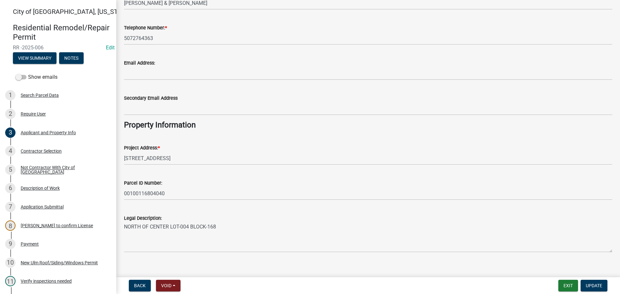
scroll to position [89, 0]
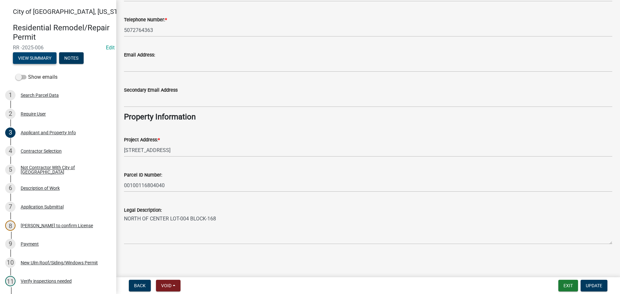
click at [41, 57] on button "View Summary" at bounding box center [35, 58] width 44 height 12
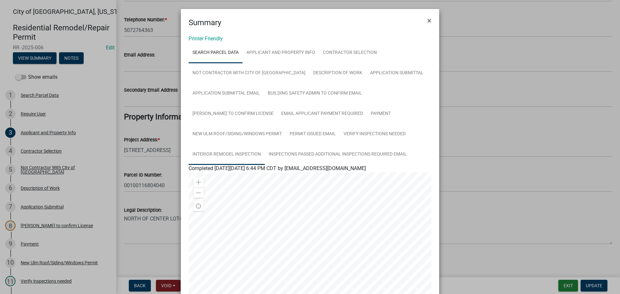
click at [235, 152] on link "Interior Remodel Inspection" at bounding box center [227, 154] width 76 height 21
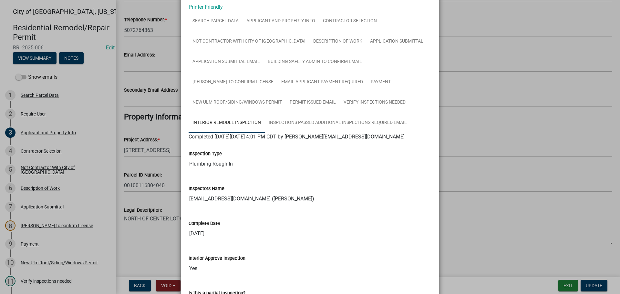
scroll to position [0, 0]
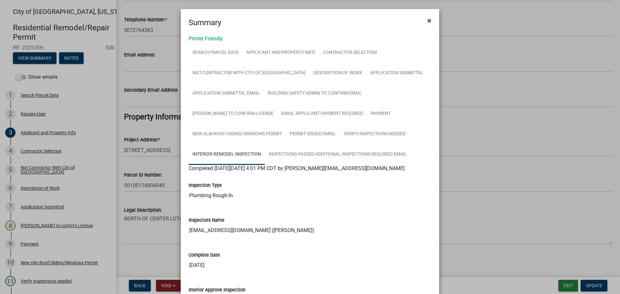
click at [428, 21] on span "×" at bounding box center [429, 20] width 4 height 9
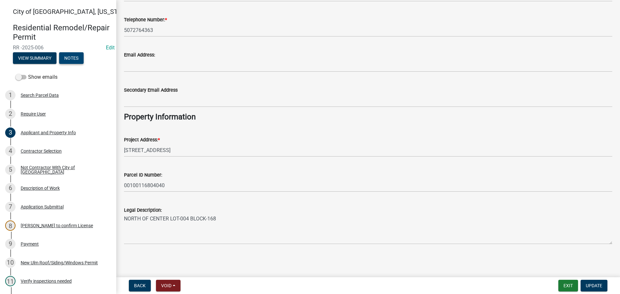
click at [76, 57] on button "Notes" at bounding box center [71, 58] width 25 height 12
